Goal: Book appointment/travel/reservation

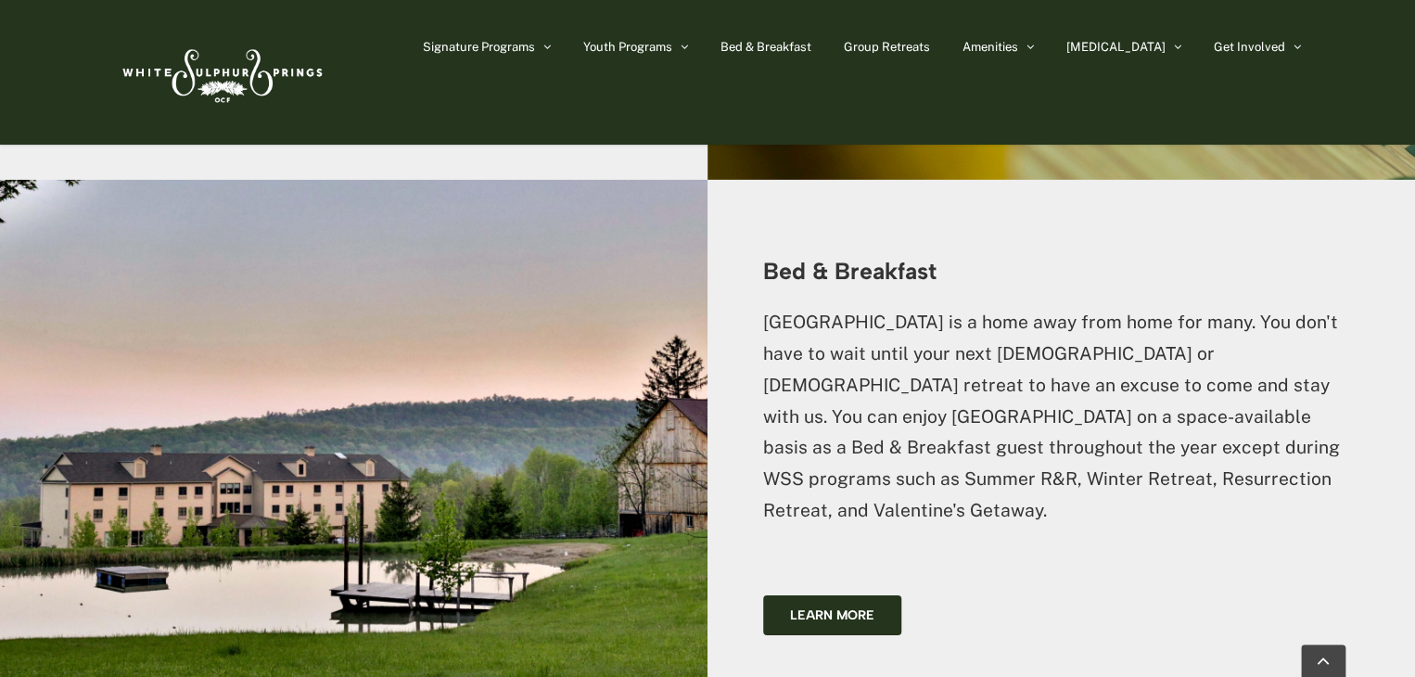
scroll to position [3018, 0]
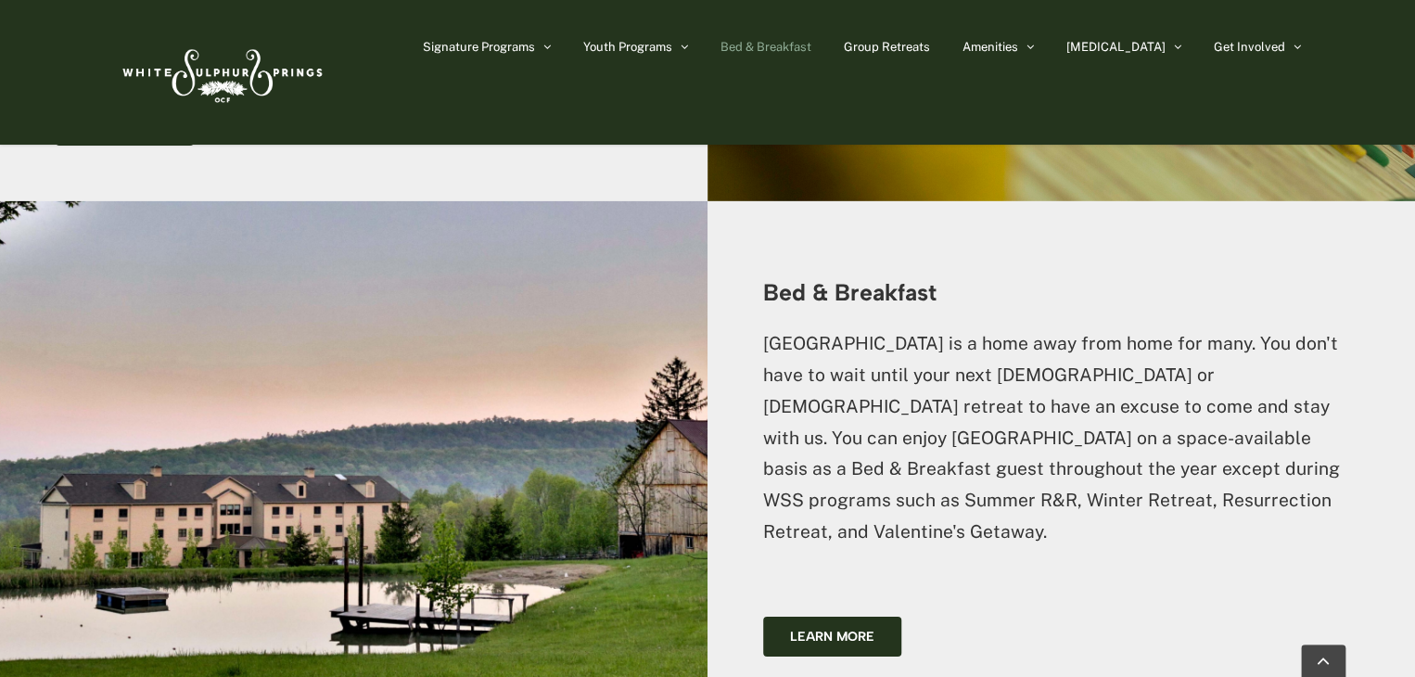
click at [811, 38] on link "Bed & Breakfast" at bounding box center [765, 46] width 91 height 93
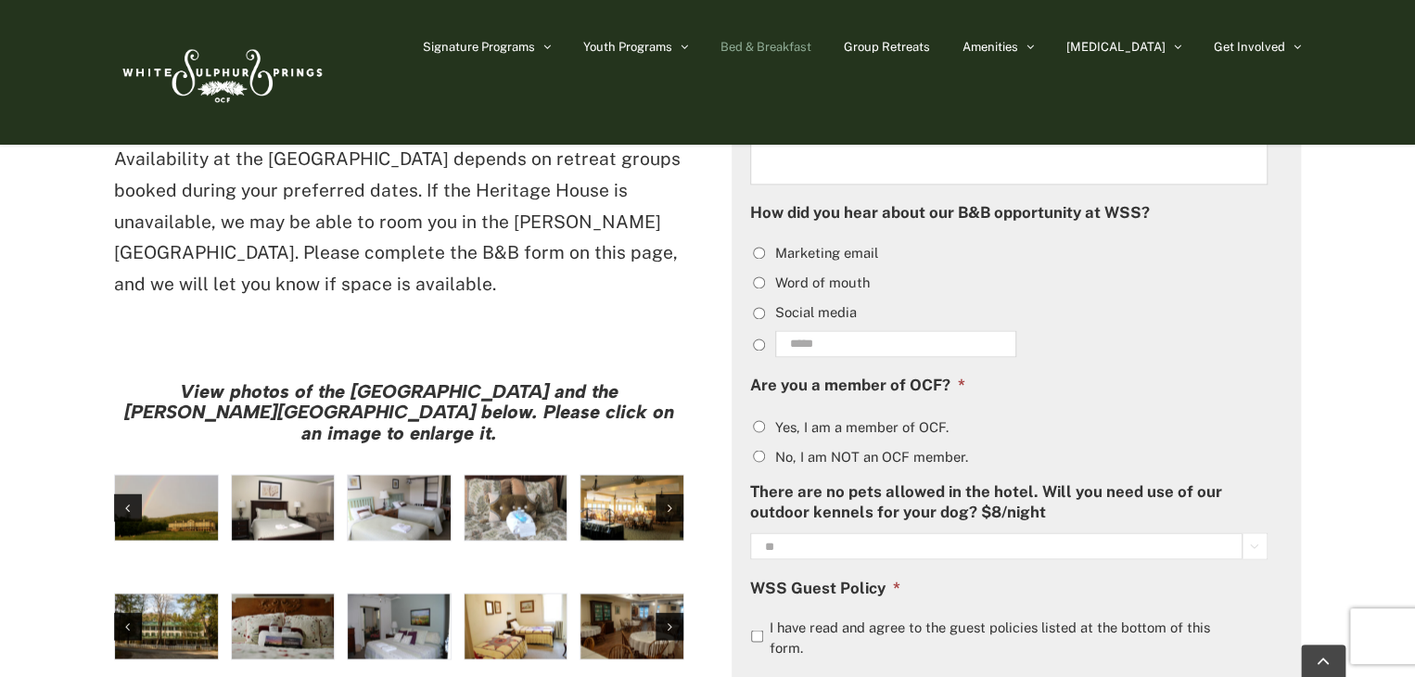
scroll to position [1359, 0]
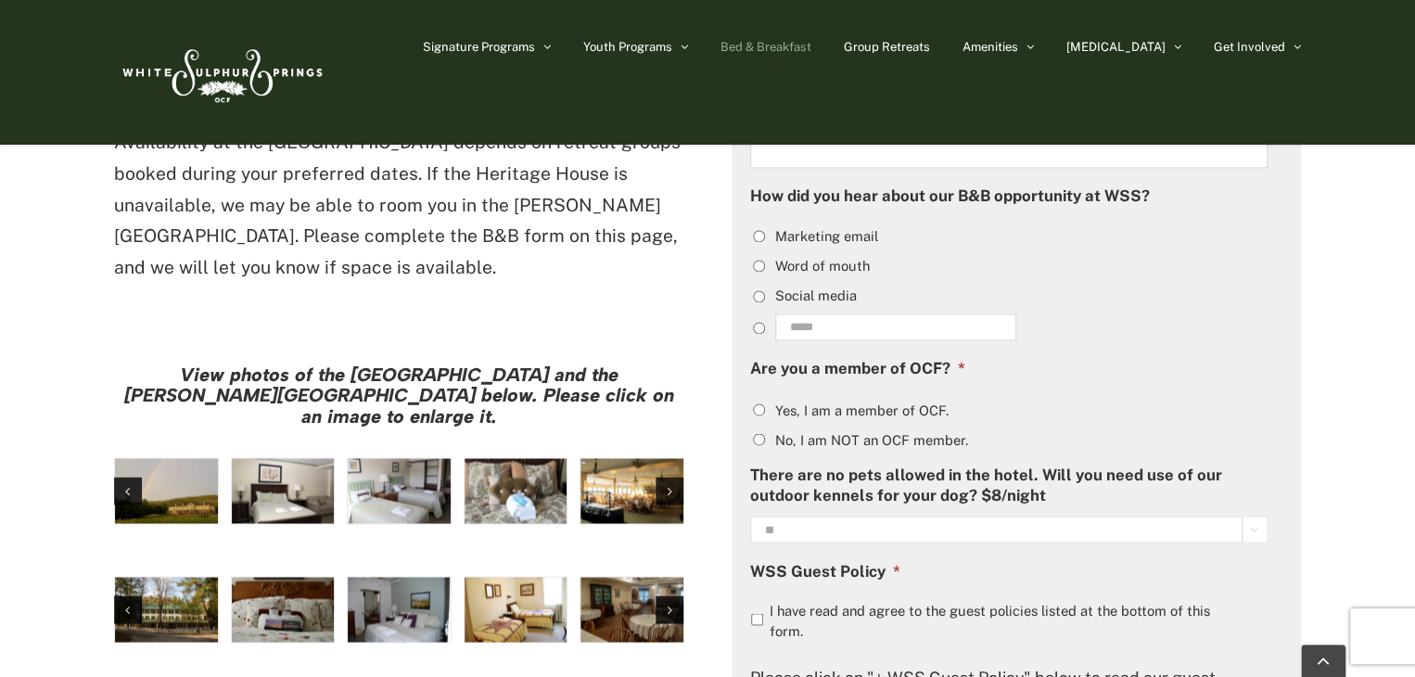
click at [315, 577] on img "Harrison House Guestroom (2)" at bounding box center [283, 609] width 103 height 65
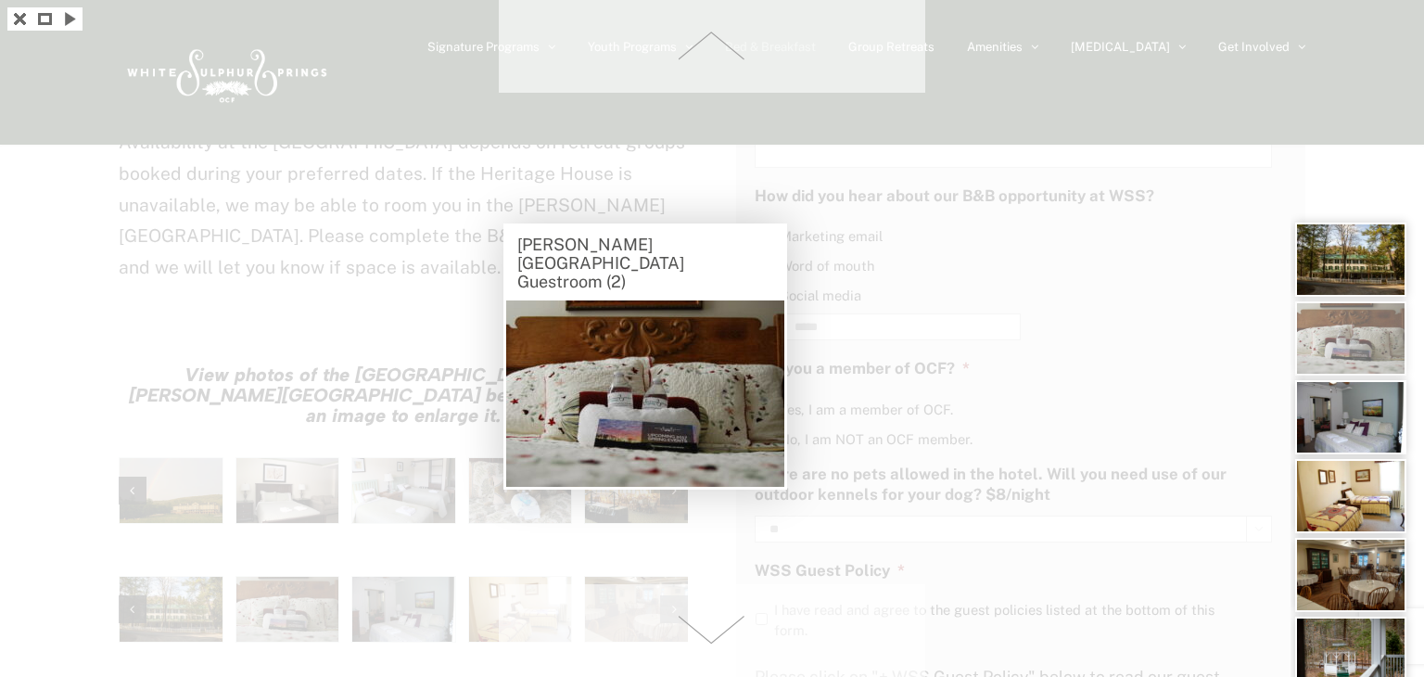
click at [898, 272] on div at bounding box center [712, 338] width 1424 height 677
